Goal: Complete application form

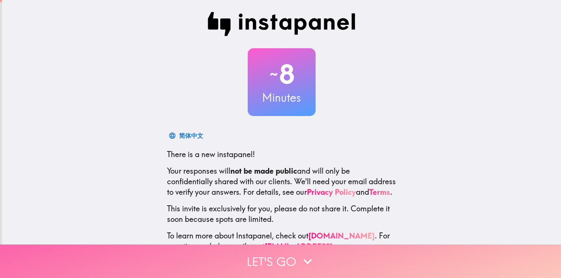
click at [266, 252] on button "Let's go" at bounding box center [280, 262] width 561 height 34
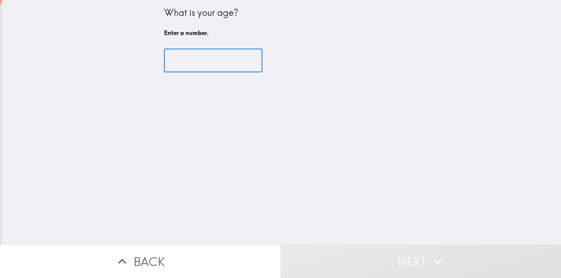
click at [169, 56] on input "number" at bounding box center [213, 60] width 98 height 23
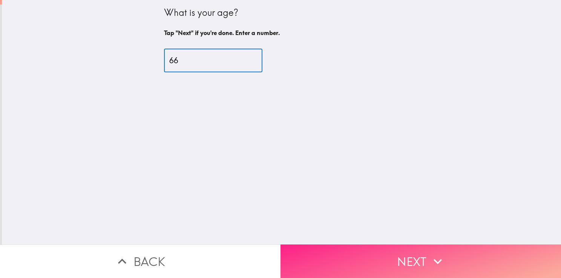
type input "66"
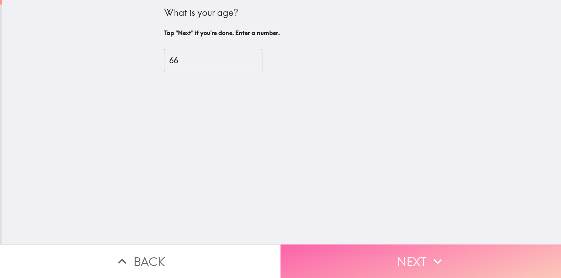
click at [451, 256] on button "Next" at bounding box center [420, 262] width 280 height 34
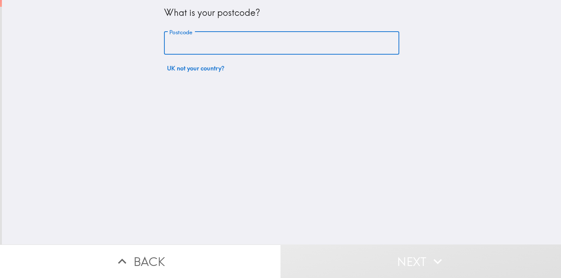
click at [168, 40] on input "Postcode" at bounding box center [281, 43] width 235 height 23
type input "G22 7SB"
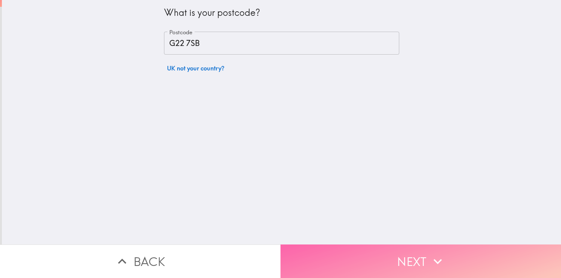
click at [392, 260] on button "Next" at bounding box center [420, 262] width 280 height 34
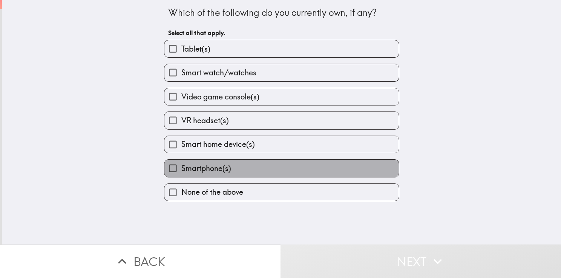
click at [201, 167] on span "Smartphone(s)" at bounding box center [206, 168] width 50 height 11
click at [181, 167] on input "Smartphone(s)" at bounding box center [172, 168] width 17 height 17
checkbox input "true"
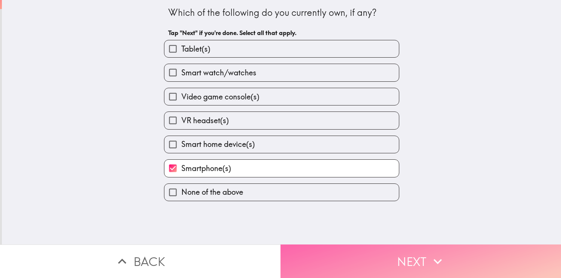
click at [367, 245] on button "Next" at bounding box center [420, 262] width 280 height 34
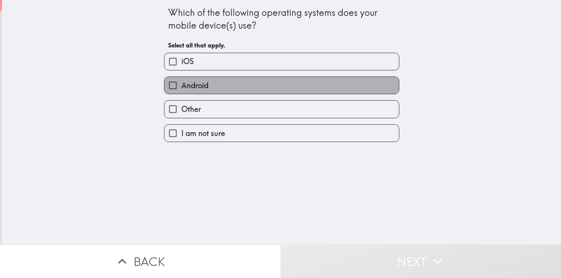
click at [210, 84] on label "Android" at bounding box center [281, 85] width 234 height 17
click at [181, 84] on input "Android" at bounding box center [172, 85] width 17 height 17
checkbox input "true"
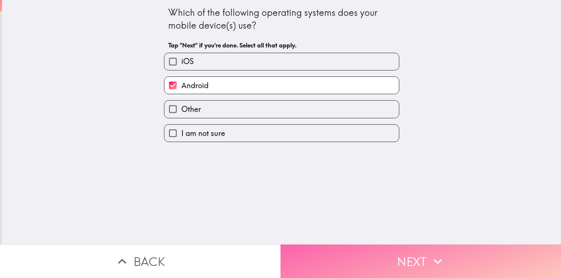
click at [380, 255] on button "Next" at bounding box center [420, 262] width 280 height 34
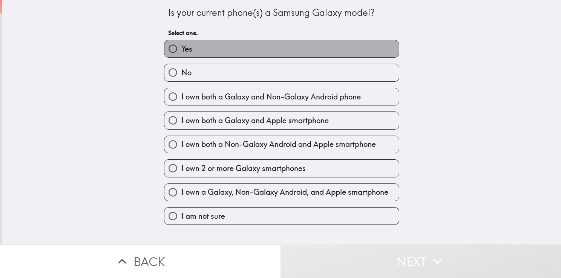
click at [203, 43] on label "Yes" at bounding box center [281, 48] width 234 height 17
click at [181, 43] on input "Yes" at bounding box center [172, 48] width 17 height 17
radio input "true"
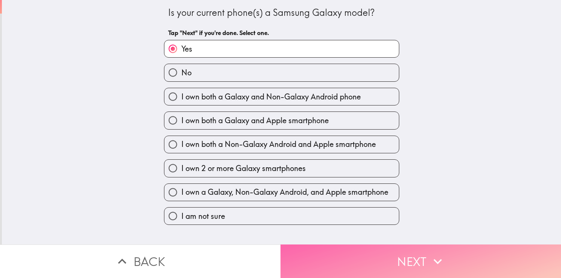
click at [419, 253] on button "Next" at bounding box center [420, 262] width 280 height 34
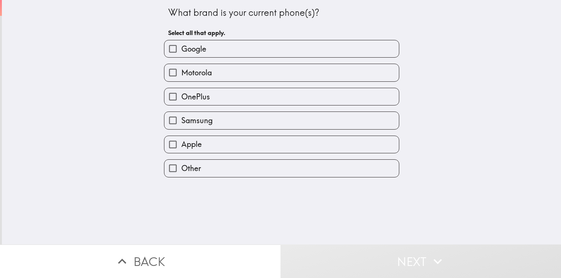
click at [250, 110] on div "Samsung" at bounding box center [278, 117] width 241 height 24
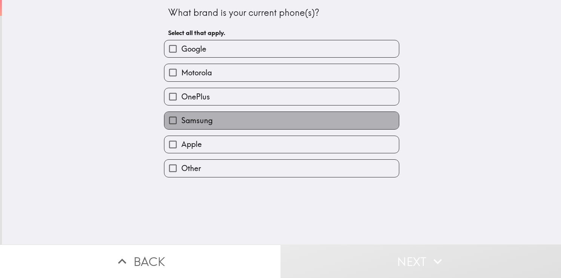
click at [262, 121] on label "Samsung" at bounding box center [281, 120] width 234 height 17
click at [181, 121] on input "Samsung" at bounding box center [172, 120] width 17 height 17
checkbox input "true"
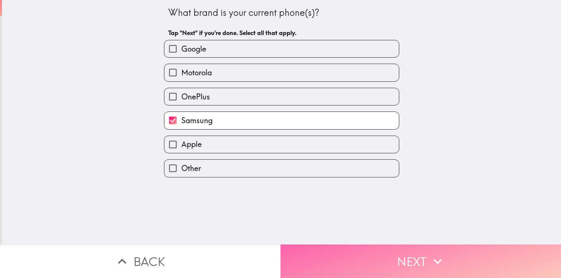
click at [417, 255] on button "Next" at bounding box center [420, 262] width 280 height 34
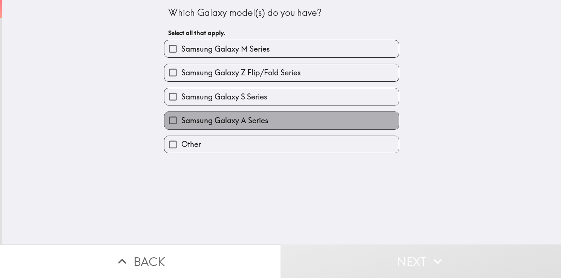
click at [267, 113] on label "Samsung Galaxy A Series" at bounding box center [281, 120] width 234 height 17
click at [181, 113] on input "Samsung Galaxy A Series" at bounding box center [172, 120] width 17 height 17
checkbox input "true"
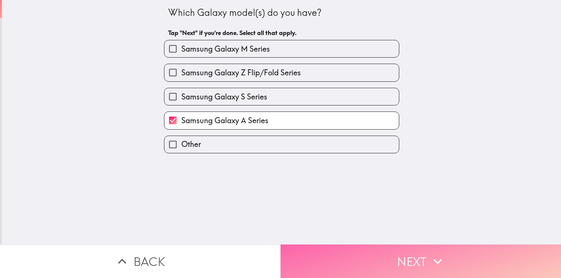
click at [394, 251] on button "Next" at bounding box center [420, 262] width 280 height 34
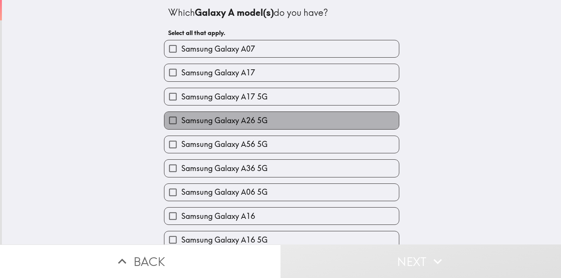
click at [235, 118] on span "Samsung Galaxy A26 5G" at bounding box center [224, 120] width 86 height 11
click at [181, 118] on input "Samsung Galaxy A26 5G" at bounding box center [172, 120] width 17 height 17
checkbox input "true"
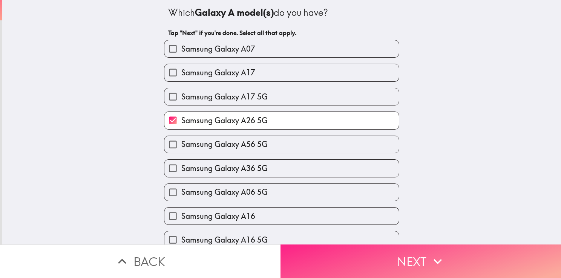
click at [397, 269] on button "Next" at bounding box center [420, 262] width 280 height 34
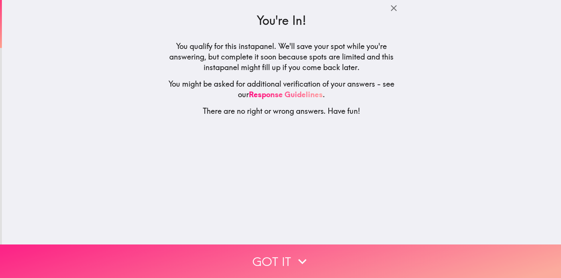
click at [379, 252] on button "Got it" at bounding box center [280, 262] width 561 height 34
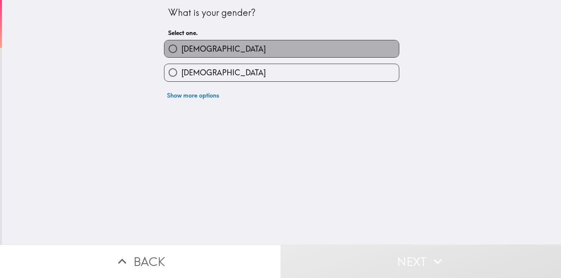
click at [197, 44] on label "[DEMOGRAPHIC_DATA]" at bounding box center [281, 48] width 234 height 17
click at [181, 44] on input "[DEMOGRAPHIC_DATA]" at bounding box center [172, 48] width 17 height 17
radio input "true"
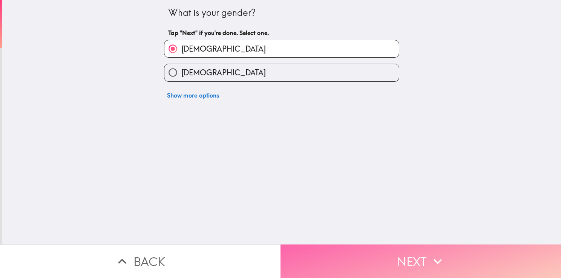
click at [378, 245] on button "Next" at bounding box center [420, 262] width 280 height 34
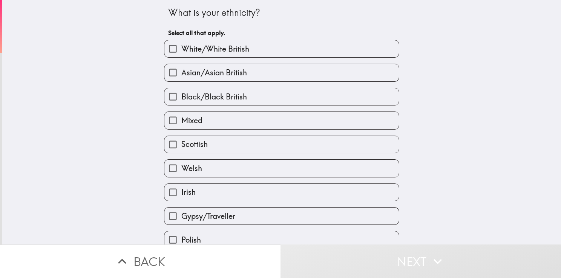
click at [250, 42] on label "White/White British" at bounding box center [281, 48] width 234 height 17
click at [181, 42] on input "White/White British" at bounding box center [172, 48] width 17 height 17
checkbox input "true"
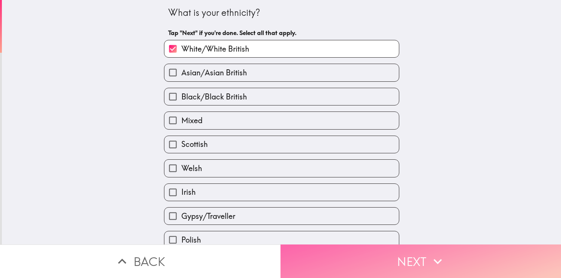
click at [397, 249] on button "Next" at bounding box center [420, 262] width 280 height 34
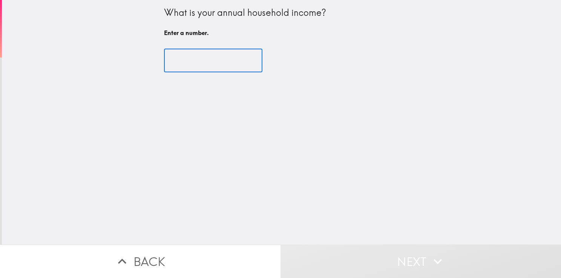
click at [171, 57] on input "number" at bounding box center [213, 60] width 98 height 23
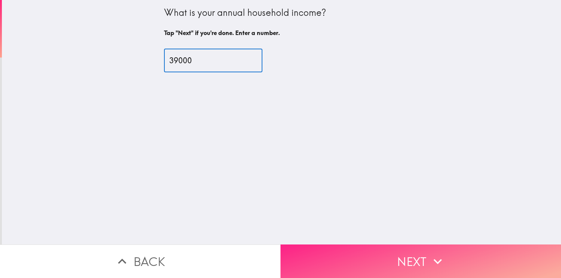
type input "39000"
click at [396, 263] on button "Next" at bounding box center [420, 262] width 280 height 34
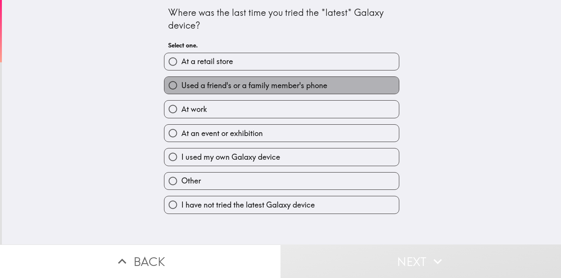
click at [210, 83] on span "Used a friend's or a family member's phone" at bounding box center [254, 85] width 146 height 11
click at [181, 83] on input "Used a friend's or a family member's phone" at bounding box center [172, 85] width 17 height 17
radio input "true"
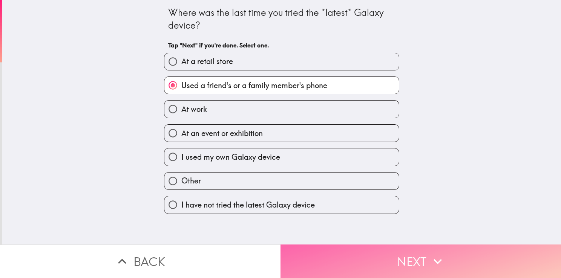
click at [386, 257] on button "Next" at bounding box center [420, 262] width 280 height 34
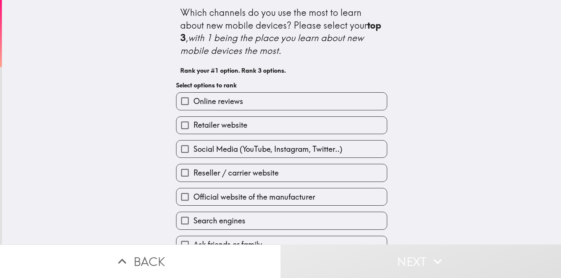
click at [482, 112] on div "Which channels do you use the most to learn about new mobile devices? Please se…" at bounding box center [281, 122] width 559 height 245
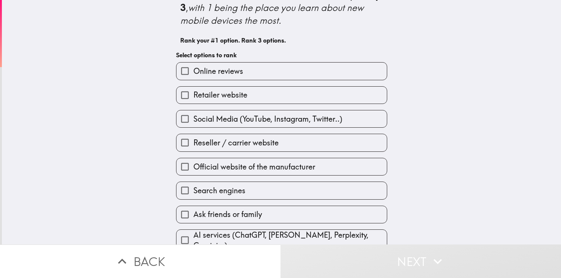
scroll to position [37, 0]
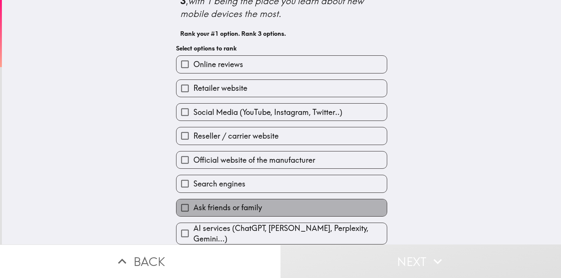
click at [362, 203] on label "Ask friends or family" at bounding box center [281, 207] width 210 height 17
click at [193, 203] on input "Ask friends or family" at bounding box center [184, 207] width 17 height 17
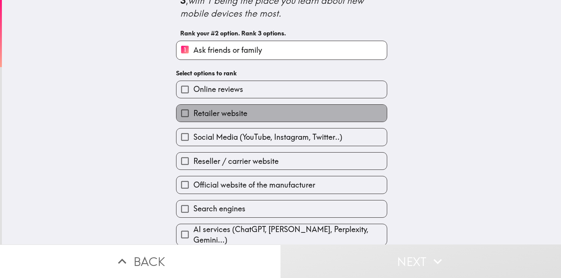
click at [234, 117] on span "Retailer website" at bounding box center [220, 113] width 54 height 11
click at [193, 117] on input "Retailer website" at bounding box center [184, 113] width 17 height 17
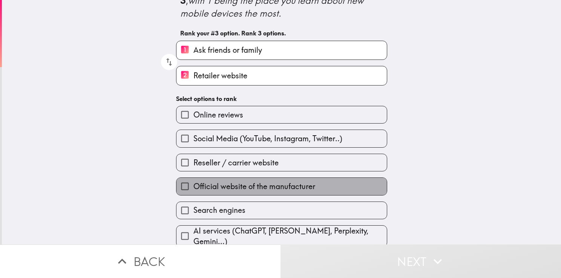
click at [250, 185] on span "Official website of the manufacturer" at bounding box center [254, 186] width 122 height 11
click at [193, 185] on input "Official website of the manufacturer" at bounding box center [184, 186] width 17 height 17
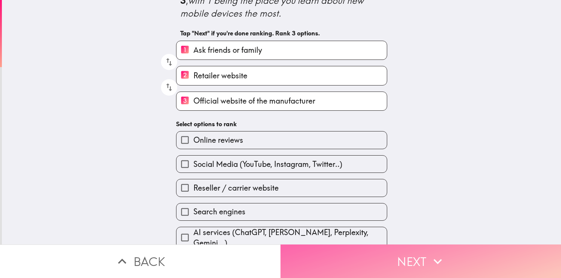
click at [359, 251] on button "Next" at bounding box center [420, 262] width 280 height 34
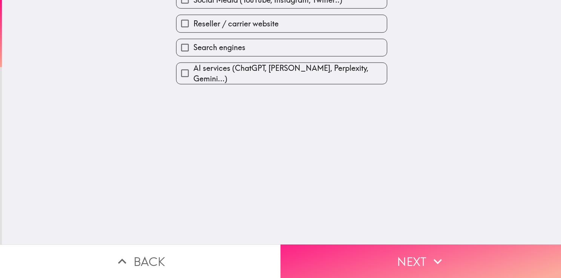
scroll to position [0, 0]
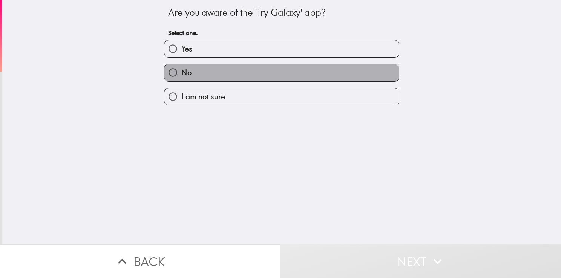
click at [226, 72] on label "No" at bounding box center [281, 72] width 234 height 17
click at [181, 72] on input "No" at bounding box center [172, 72] width 17 height 17
radio input "true"
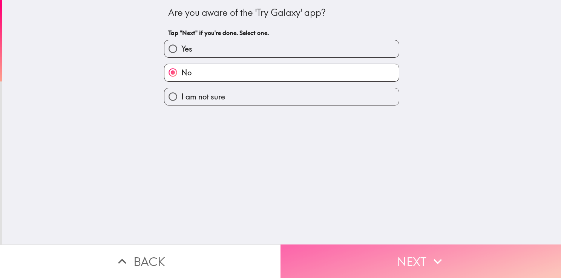
click at [365, 245] on button "Next" at bounding box center [420, 262] width 280 height 34
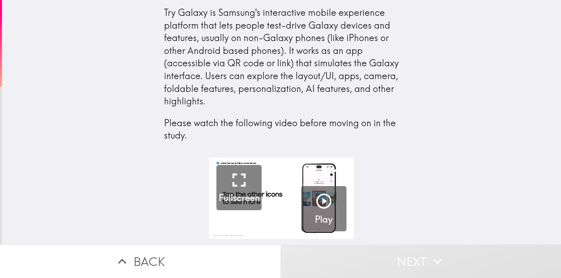
click at [461, 200] on div "2:49 Fullscreen Play" at bounding box center [281, 200] width 559 height 87
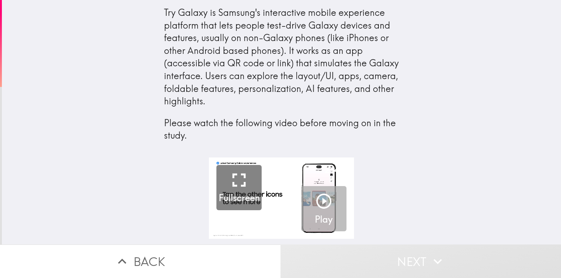
click at [315, 198] on icon "button" at bounding box center [324, 201] width 18 height 18
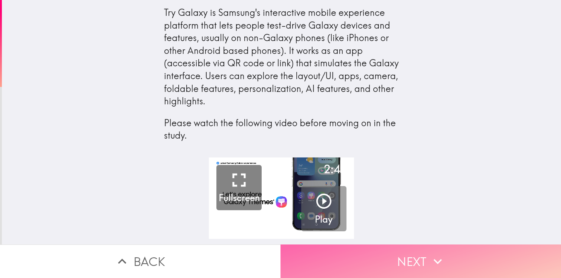
click at [391, 263] on button "Next" at bounding box center [420, 262] width 280 height 34
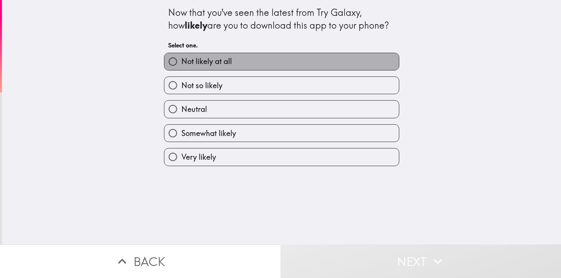
click at [226, 57] on span "Not likely at all" at bounding box center [206, 61] width 50 height 11
click at [181, 57] on input "Not likely at all" at bounding box center [172, 61] width 17 height 17
radio input "true"
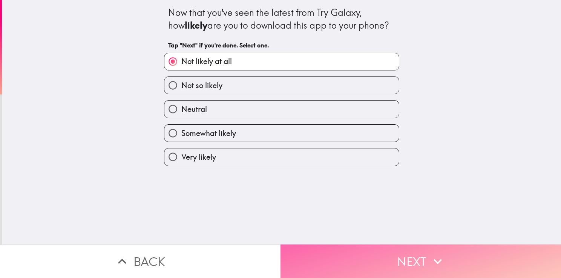
click at [361, 251] on button "Next" at bounding box center [420, 262] width 280 height 34
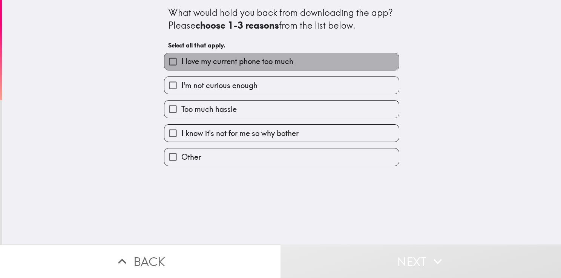
click at [238, 58] on span "I love my current phone too much" at bounding box center [237, 61] width 112 height 11
click at [181, 58] on input "I love my current phone too much" at bounding box center [172, 61] width 17 height 17
checkbox input "true"
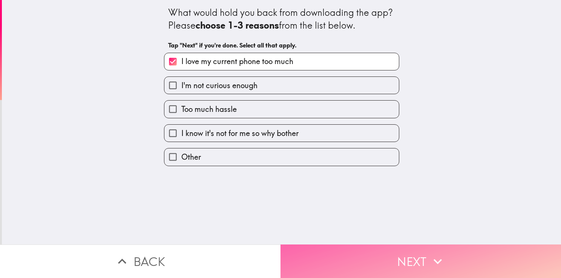
click at [365, 252] on button "Next" at bounding box center [420, 262] width 280 height 34
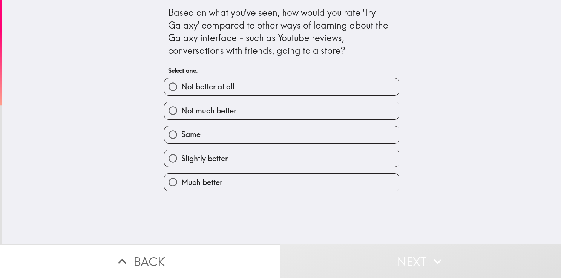
click at [257, 87] on label "Not better at all" at bounding box center [281, 86] width 234 height 17
click at [181, 87] on input "Not better at all" at bounding box center [172, 86] width 17 height 17
radio input "true"
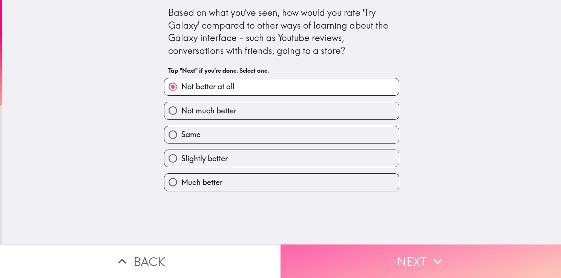
click at [363, 250] on button "Next" at bounding box center [420, 262] width 280 height 34
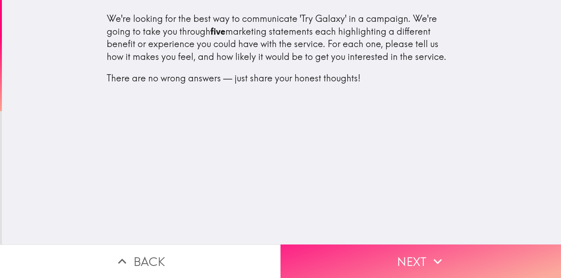
click at [363, 250] on button "Next" at bounding box center [420, 262] width 280 height 34
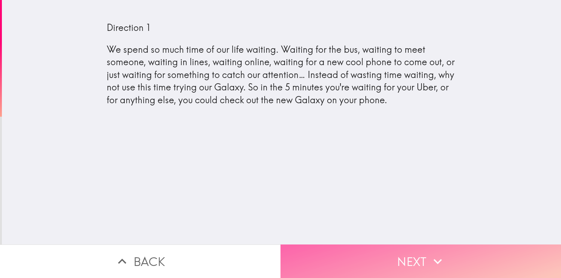
click at [363, 250] on button "Next" at bounding box center [420, 262] width 280 height 34
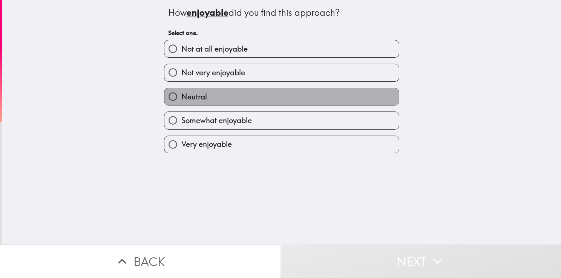
click at [216, 95] on label "Neutral" at bounding box center [281, 96] width 234 height 17
click at [181, 95] on input "Neutral" at bounding box center [172, 96] width 17 height 17
radio input "true"
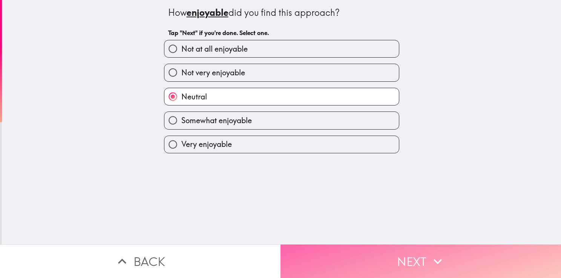
click at [352, 249] on button "Next" at bounding box center [420, 262] width 280 height 34
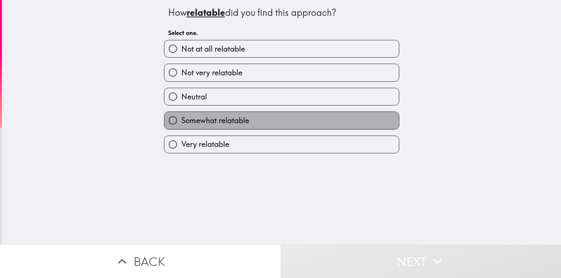
click at [249, 116] on label "Somewhat relatable" at bounding box center [281, 120] width 234 height 17
click at [181, 116] on input "Somewhat relatable" at bounding box center [172, 120] width 17 height 17
radio input "true"
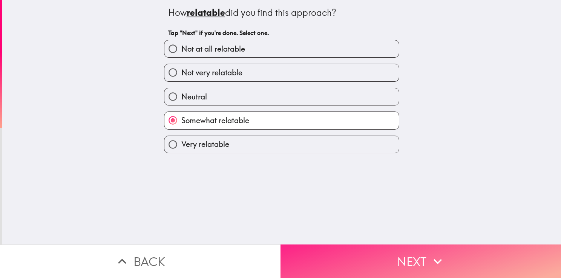
click at [365, 247] on button "Next" at bounding box center [420, 262] width 280 height 34
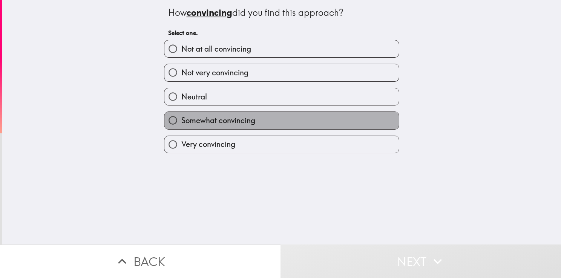
click at [249, 114] on label "Somewhat convincing" at bounding box center [281, 120] width 234 height 17
click at [181, 114] on input "Somewhat convincing" at bounding box center [172, 120] width 17 height 17
radio input "true"
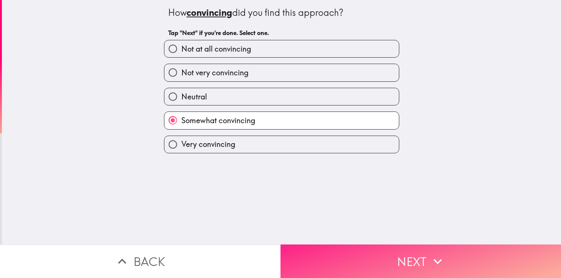
click at [348, 250] on button "Next" at bounding box center [420, 262] width 280 height 34
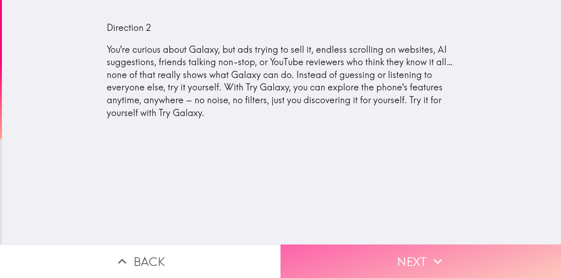
click at [348, 250] on button "Next" at bounding box center [420, 262] width 280 height 34
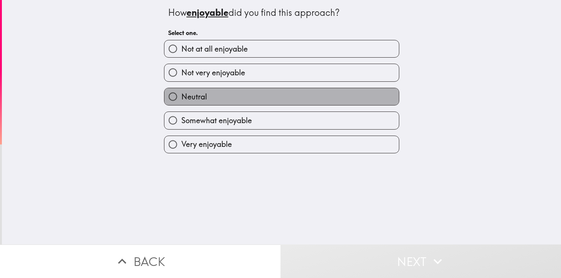
click at [202, 96] on label "Neutral" at bounding box center [281, 96] width 234 height 17
click at [181, 96] on input "Neutral" at bounding box center [172, 96] width 17 height 17
radio input "true"
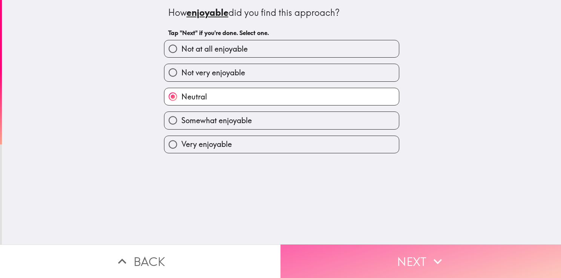
click at [340, 246] on button "Next" at bounding box center [420, 262] width 280 height 34
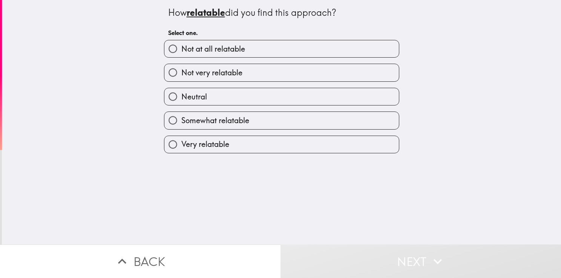
click at [218, 73] on span "Not very relatable" at bounding box center [211, 72] width 61 height 11
click at [181, 73] on input "Not very relatable" at bounding box center [172, 72] width 17 height 17
radio input "true"
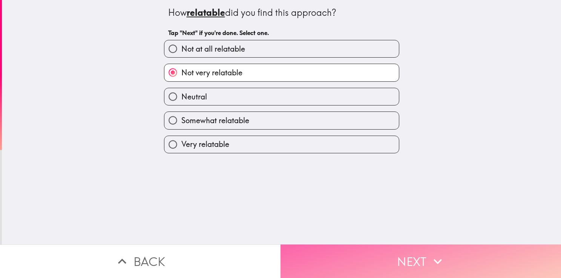
click at [356, 246] on button "Next" at bounding box center [420, 262] width 280 height 34
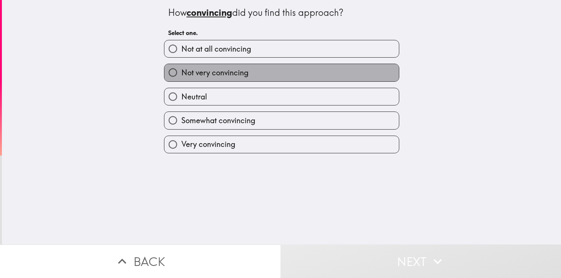
click at [223, 70] on span "Not very convincing" at bounding box center [214, 72] width 67 height 11
click at [181, 70] on input "Not very convincing" at bounding box center [172, 72] width 17 height 17
radio input "true"
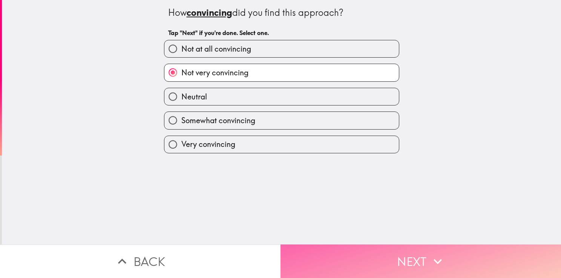
click at [335, 254] on button "Next" at bounding box center [420, 262] width 280 height 34
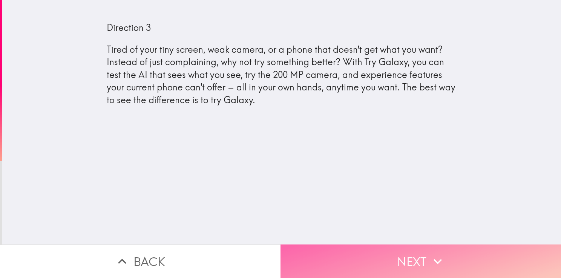
click at [338, 255] on button "Next" at bounding box center [420, 262] width 280 height 34
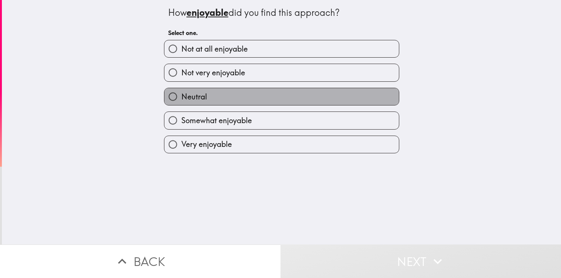
click at [232, 97] on label "Neutral" at bounding box center [281, 96] width 234 height 17
click at [181, 97] on input "Neutral" at bounding box center [172, 96] width 17 height 17
radio input "true"
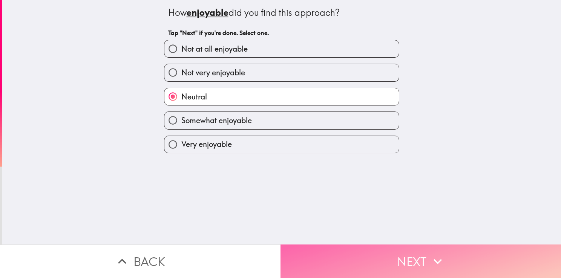
click at [335, 249] on button "Next" at bounding box center [420, 262] width 280 height 34
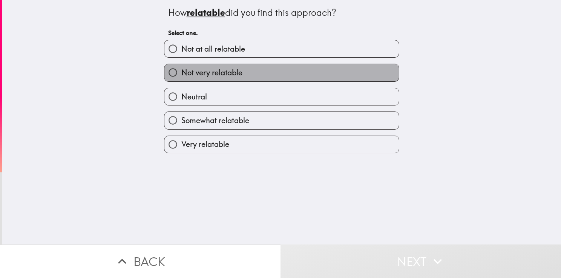
click at [216, 72] on span "Not very relatable" at bounding box center [211, 72] width 61 height 11
click at [181, 72] on input "Not very relatable" at bounding box center [172, 72] width 17 height 17
radio input "true"
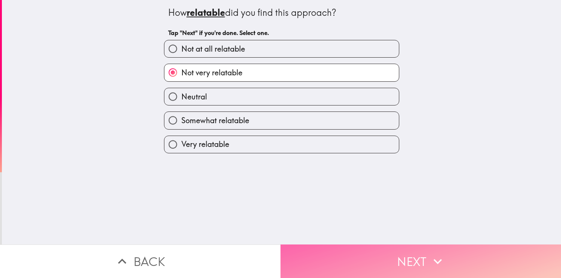
click at [369, 249] on button "Next" at bounding box center [420, 262] width 280 height 34
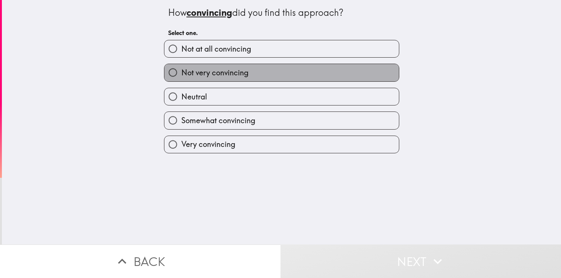
click at [232, 66] on label "Not very convincing" at bounding box center [281, 72] width 234 height 17
click at [181, 66] on input "Not very convincing" at bounding box center [172, 72] width 17 height 17
radio input "true"
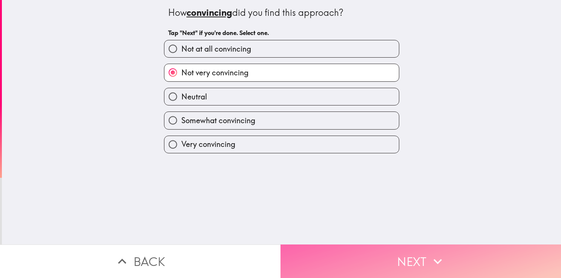
click at [333, 245] on button "Next" at bounding box center [420, 262] width 280 height 34
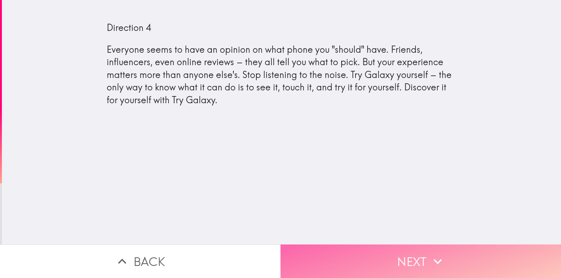
click at [316, 248] on button "Next" at bounding box center [420, 262] width 280 height 34
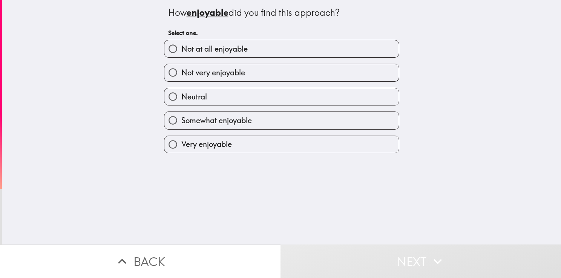
click at [208, 93] on label "Neutral" at bounding box center [281, 96] width 234 height 17
click at [181, 93] on input "Neutral" at bounding box center [172, 96] width 17 height 17
radio input "true"
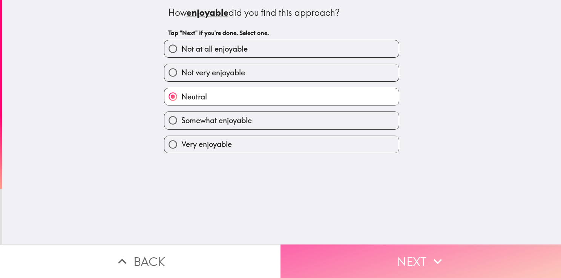
click at [339, 247] on button "Next" at bounding box center [420, 262] width 280 height 34
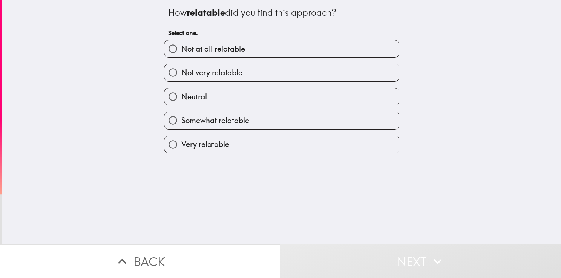
drag, startPoint x: 226, startPoint y: 67, endPoint x: 205, endPoint y: 70, distance: 21.4
click at [205, 70] on span "Not very relatable" at bounding box center [211, 72] width 61 height 11
click at [181, 70] on input "Not very relatable" at bounding box center [172, 72] width 17 height 17
radio input "true"
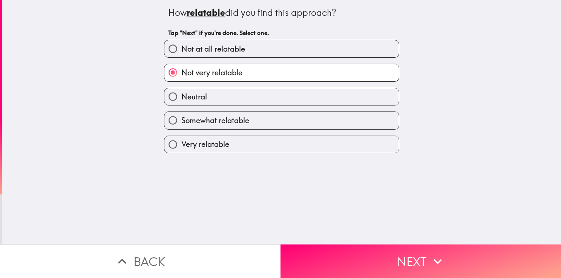
click at [205, 70] on span "Not very relatable" at bounding box center [211, 72] width 61 height 11
click at [181, 70] on input "Not very relatable" at bounding box center [172, 72] width 17 height 17
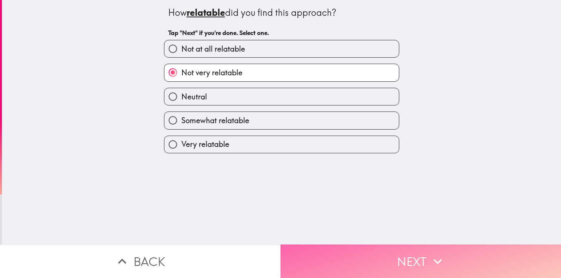
click at [342, 249] on button "Next" at bounding box center [420, 262] width 280 height 34
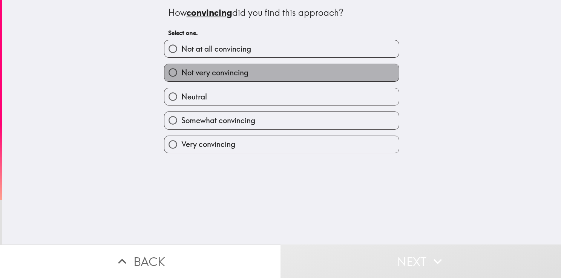
click at [216, 71] on span "Not very convincing" at bounding box center [214, 72] width 67 height 11
click at [181, 71] on input "Not very convincing" at bounding box center [172, 72] width 17 height 17
radio input "true"
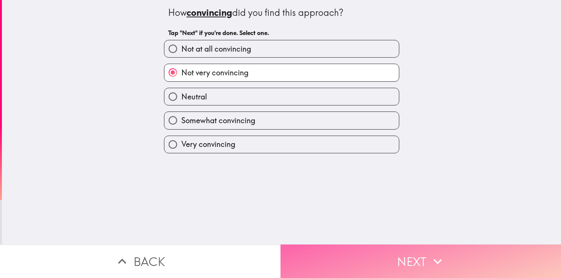
click at [353, 248] on button "Next" at bounding box center [420, 262] width 280 height 34
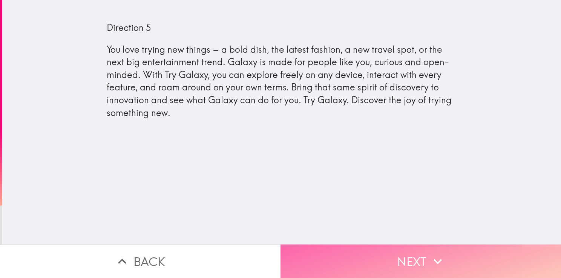
click at [354, 261] on button "Next" at bounding box center [420, 262] width 280 height 34
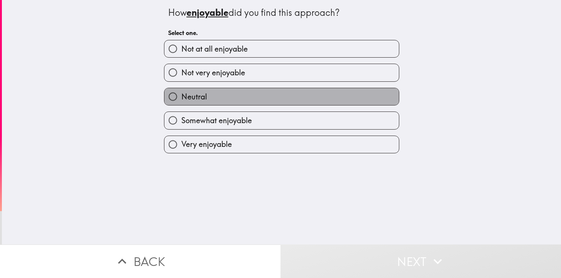
click at [245, 101] on label "Neutral" at bounding box center [281, 96] width 234 height 17
click at [181, 101] on input "Neutral" at bounding box center [172, 96] width 17 height 17
radio input "true"
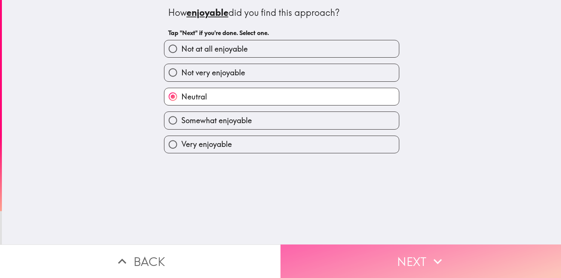
click at [353, 256] on button "Next" at bounding box center [420, 262] width 280 height 34
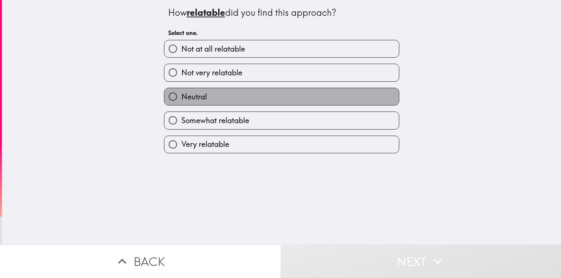
click at [254, 96] on label "Neutral" at bounding box center [281, 96] width 234 height 17
click at [181, 96] on input "Neutral" at bounding box center [172, 96] width 17 height 17
radio input "true"
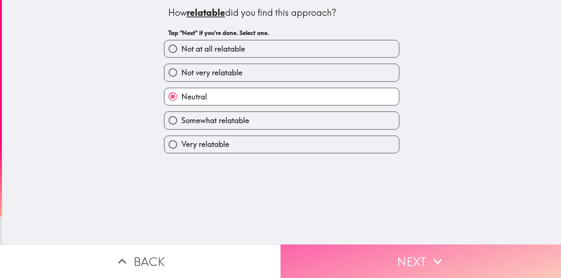
click at [344, 252] on button "Next" at bounding box center [420, 262] width 280 height 34
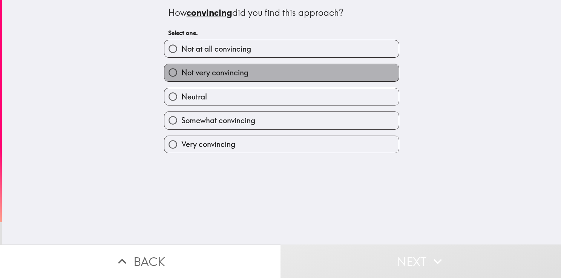
click at [228, 76] on span "Not very convincing" at bounding box center [214, 72] width 67 height 11
click at [181, 76] on input "Not very convincing" at bounding box center [172, 72] width 17 height 17
radio input "true"
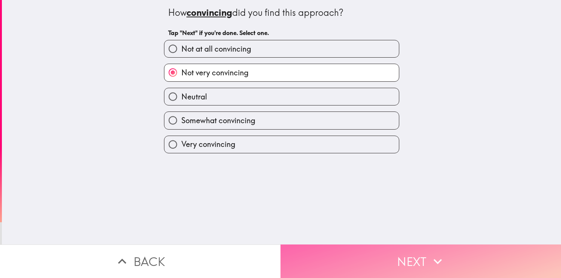
click at [343, 245] on button "Next" at bounding box center [420, 262] width 280 height 34
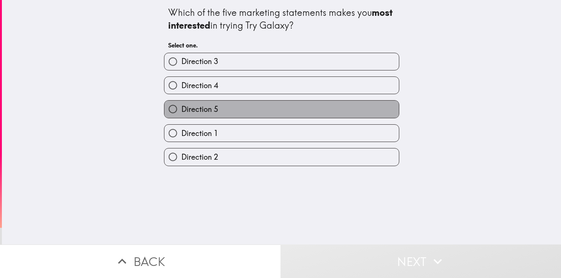
click at [206, 103] on label "Direction 5" at bounding box center [281, 109] width 234 height 17
click at [181, 103] on input "Direction 5" at bounding box center [172, 109] width 17 height 17
radio input "true"
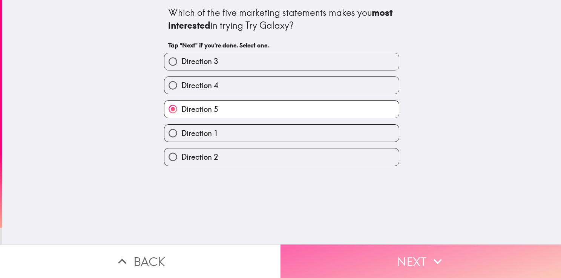
click at [338, 257] on button "Next" at bounding box center [420, 262] width 280 height 34
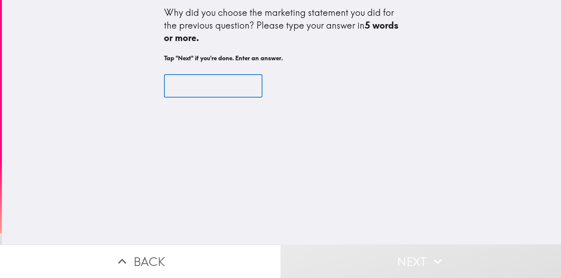
click at [184, 84] on input "text" at bounding box center [213, 85] width 98 height 23
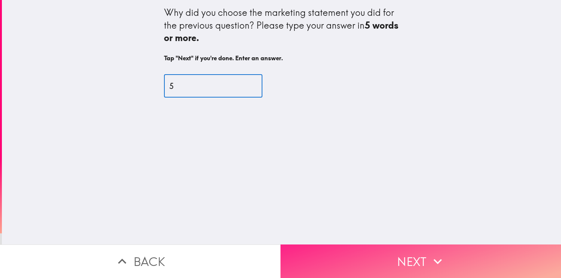
type input "5"
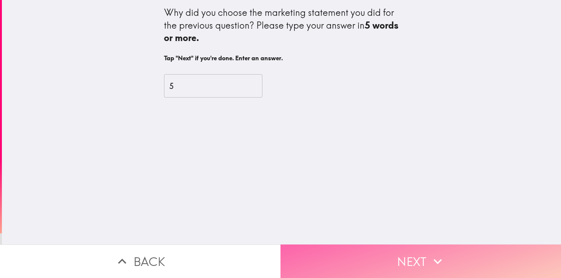
click at [384, 258] on button "Next" at bounding box center [420, 262] width 280 height 34
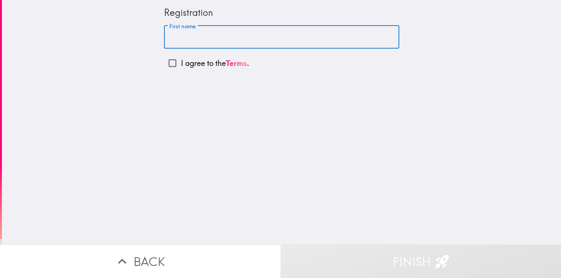
click at [166, 40] on input "First name" at bounding box center [281, 37] width 235 height 23
type input "[PERSON_NAME]"
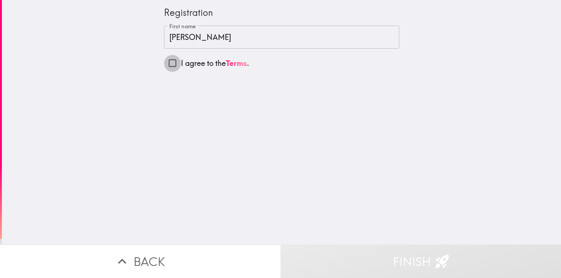
click at [167, 63] on input "I agree to the Terms ." at bounding box center [172, 63] width 17 height 17
checkbox input "true"
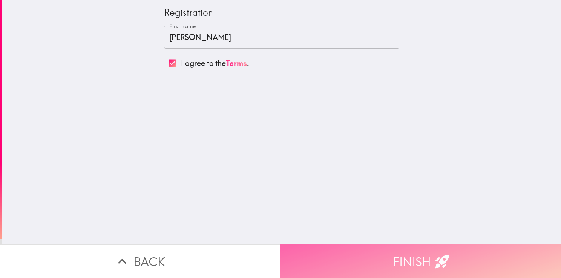
click at [367, 245] on button "Finish" at bounding box center [420, 262] width 280 height 34
